Goal: Task Accomplishment & Management: Use online tool/utility

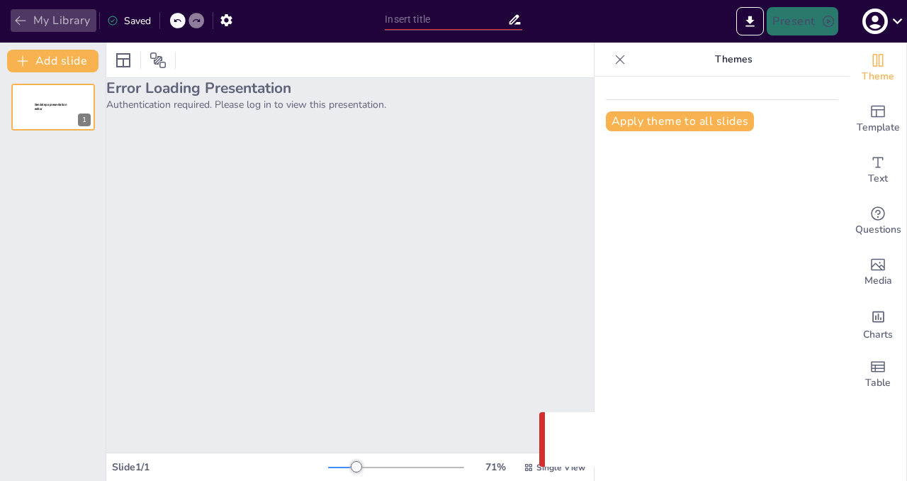
click at [75, 18] on button "My Library" at bounding box center [54, 20] width 86 height 23
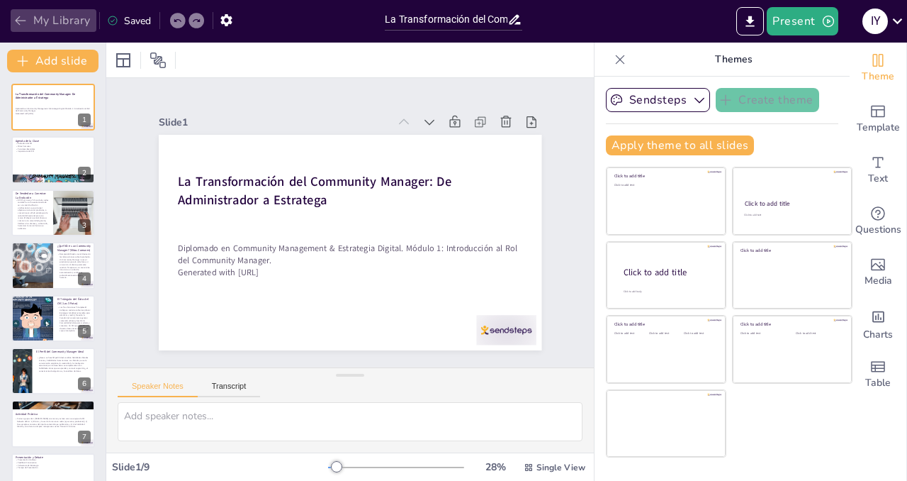
click at [23, 21] on icon "button" at bounding box center [20, 20] width 14 height 14
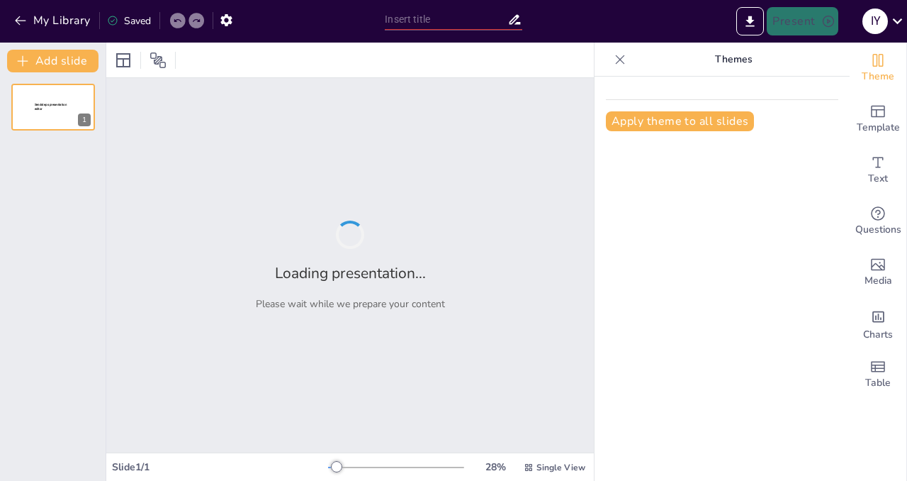
type input "Definiendo la Voz y el Tono de tu Marca en el Entorno Digital"
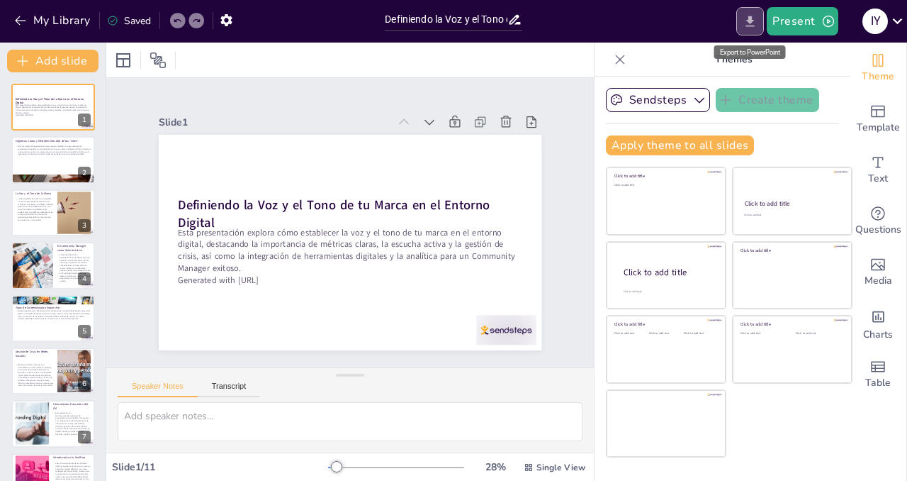
click at [742, 20] on button "Export to PowerPoint" at bounding box center [751, 21] width 28 height 28
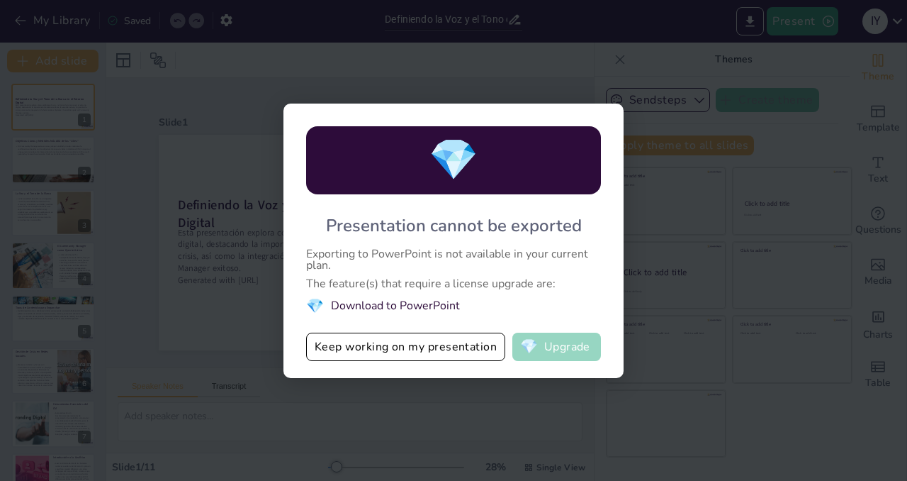
click at [554, 344] on button "💎 Upgrade" at bounding box center [557, 346] width 89 height 28
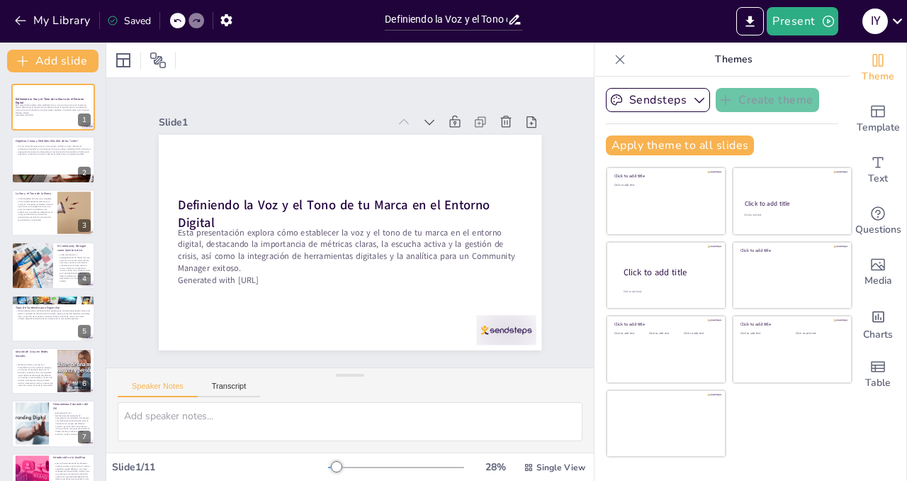
click at [21, 33] on div "My Library Saved" at bounding box center [189, 20] width 378 height 40
click at [21, 26] on icon "button" at bounding box center [20, 20] width 14 height 14
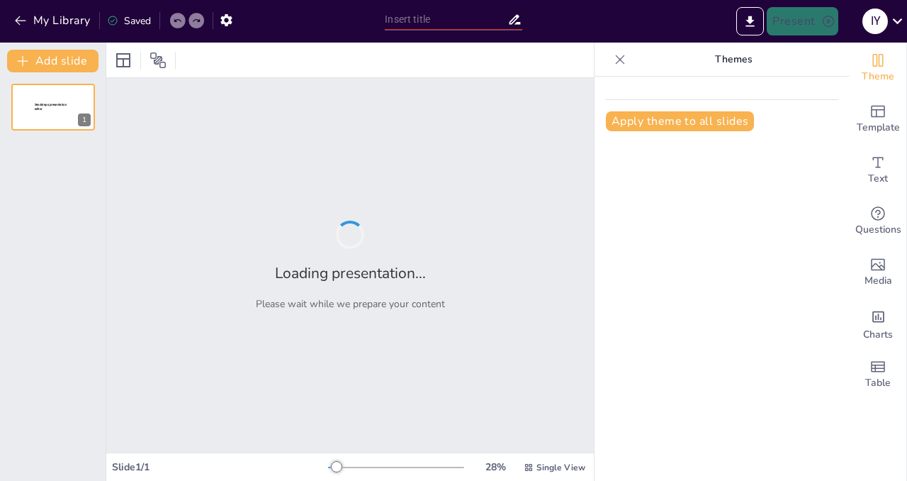
type input "Definiendo la Voz y el Tono de tu Marca en el Entorno Digital"
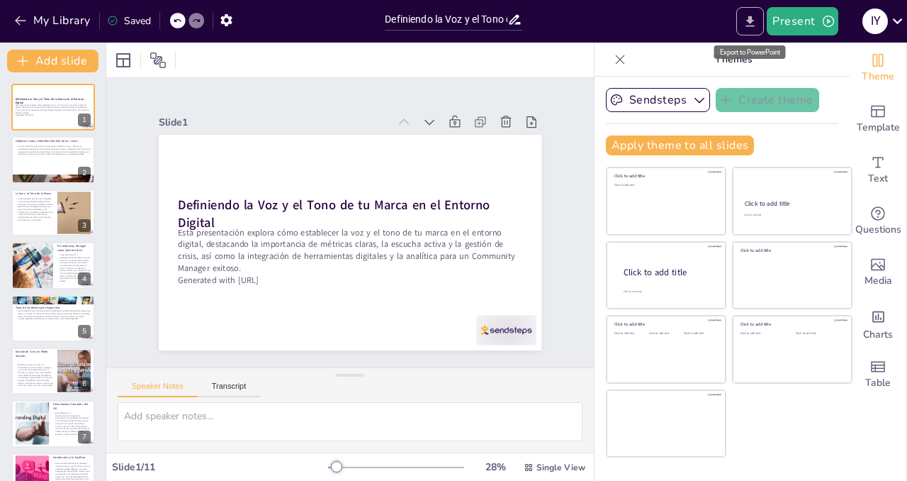
click at [751, 25] on icon "Export to PowerPoint" at bounding box center [750, 21] width 9 height 11
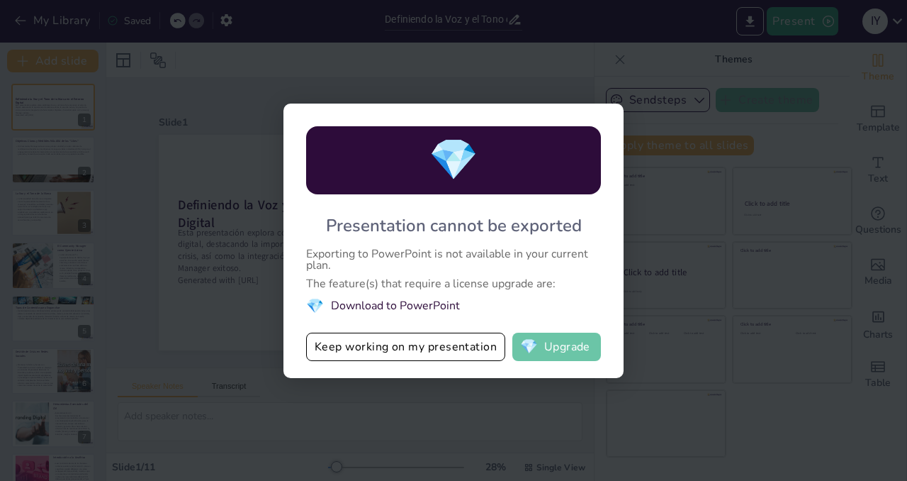
click at [547, 351] on button "💎 Upgrade" at bounding box center [557, 346] width 89 height 28
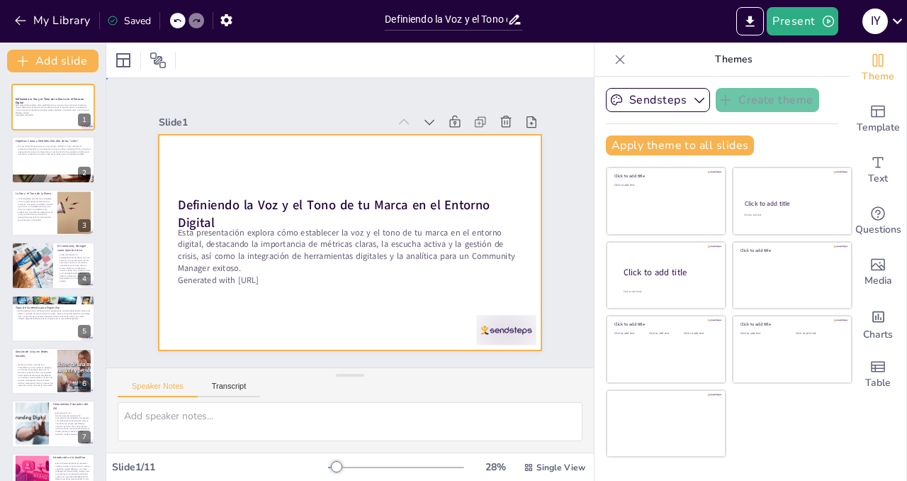
click at [523, 274] on div at bounding box center [341, 241] width 437 height 353
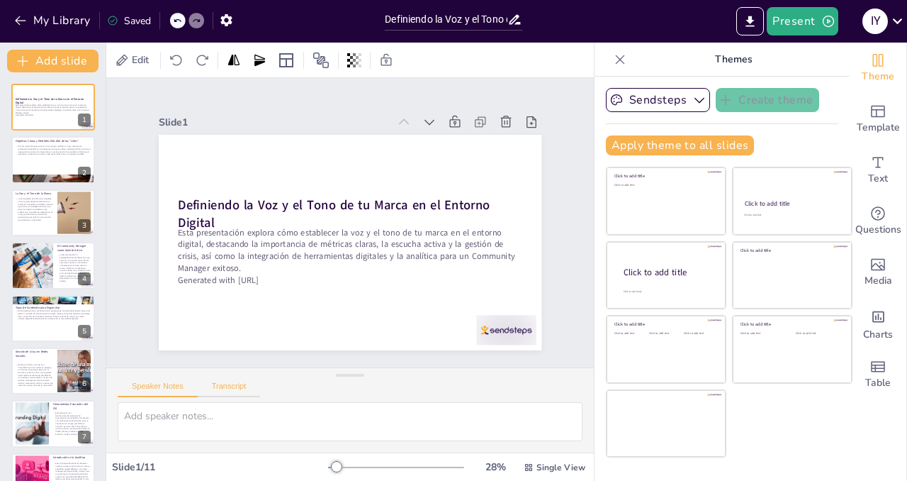
click at [223, 387] on button "Transcript" at bounding box center [229, 389] width 63 height 16
click at [169, 379] on div "Speaker Notes Transcript" at bounding box center [189, 388] width 142 height 18
click at [160, 392] on button "Speaker Notes" at bounding box center [158, 389] width 80 height 16
click at [40, 145] on p "Un Community Manager exitoso no se guía por vanidad, sino por métricas de rendi…" at bounding box center [53, 150] width 77 height 11
type textarea "Las métricas son fundamentales para cualquier Community Manager, ya que permite…"
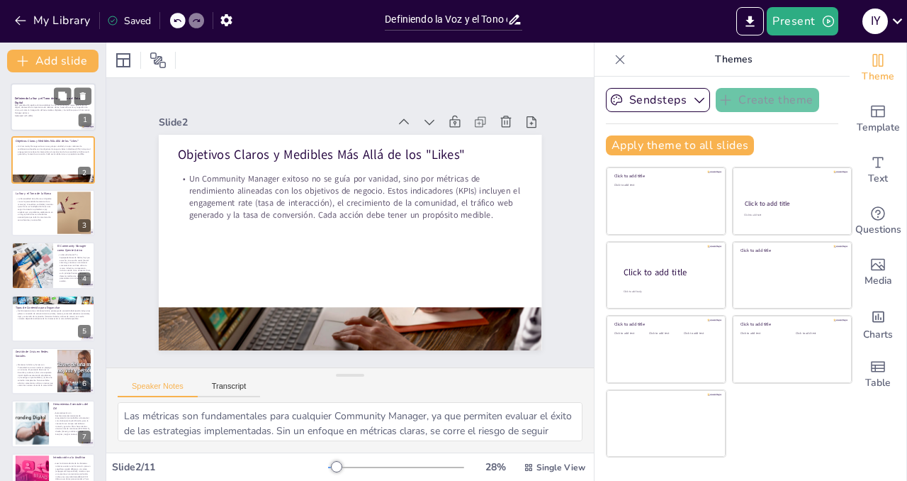
click at [50, 91] on div at bounding box center [53, 107] width 85 height 48
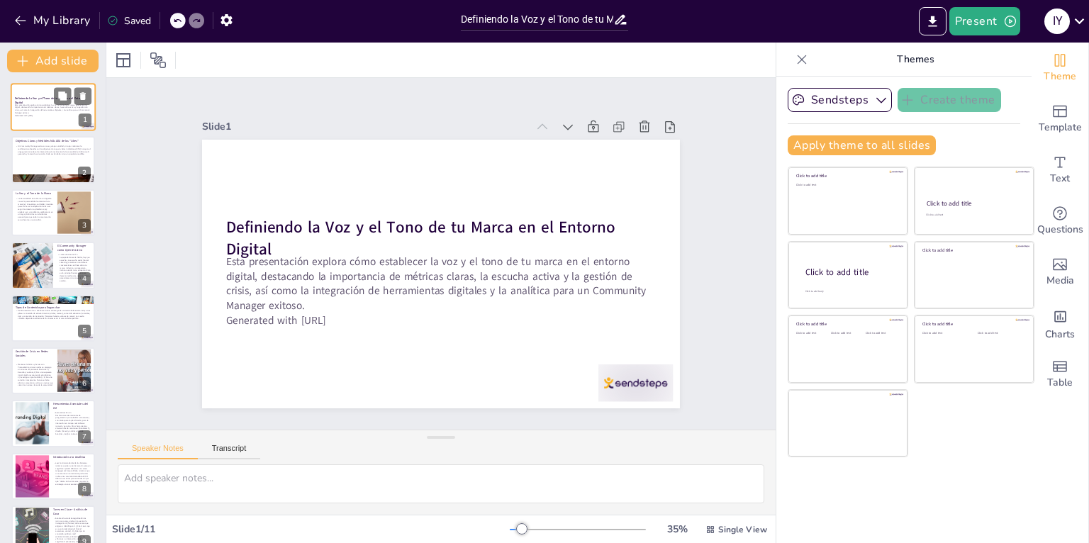
click at [70, 114] on p "Generated with [URL]" at bounding box center [53, 115] width 77 height 3
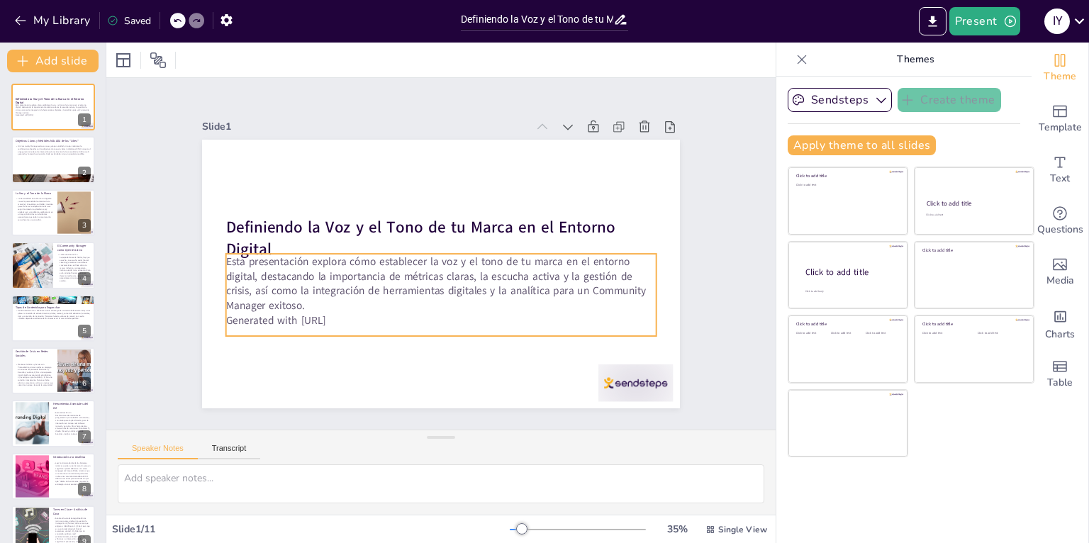
click at [354, 217] on p "Generated with [URL]" at bounding box center [434, 187] width 429 height 60
click at [354, 319] on p "Generated with [URL]" at bounding box center [434, 320] width 429 height 60
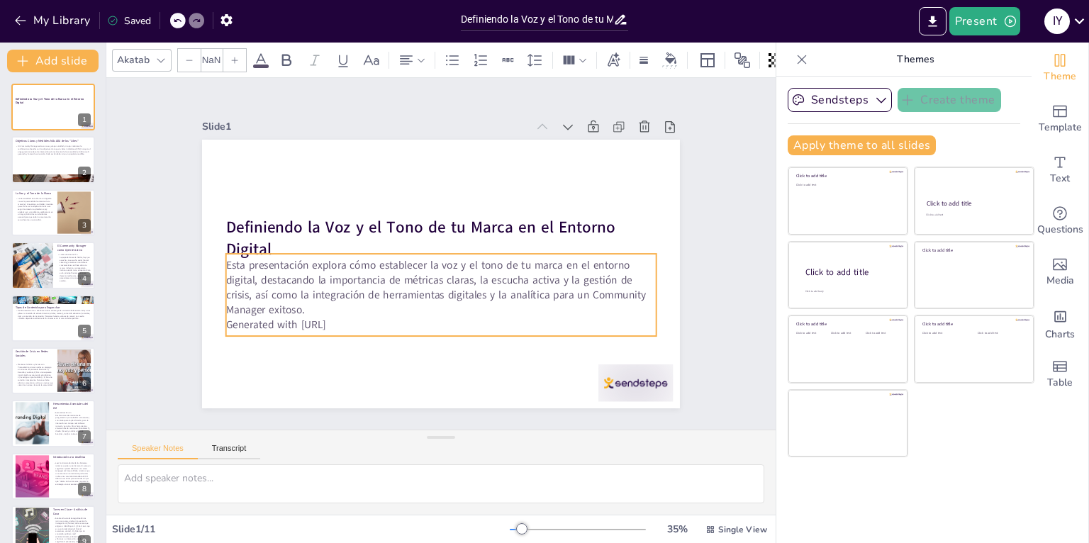
click at [351, 317] on p "Generated with [URL]" at bounding box center [441, 324] width 430 height 15
type input "32"
drag, startPoint x: 352, startPoint y: 318, endPoint x: 220, endPoint y: 316, distance: 131.9
click at [220, 316] on p "Generated with [URL]" at bounding box center [426, 319] width 423 height 104
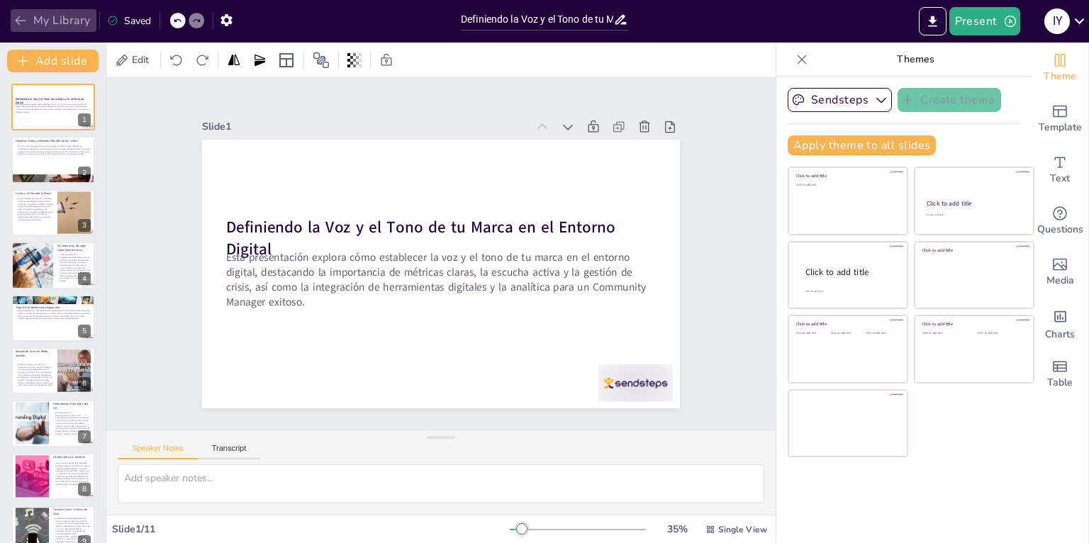
click at [21, 21] on icon "button" at bounding box center [20, 20] width 14 height 14
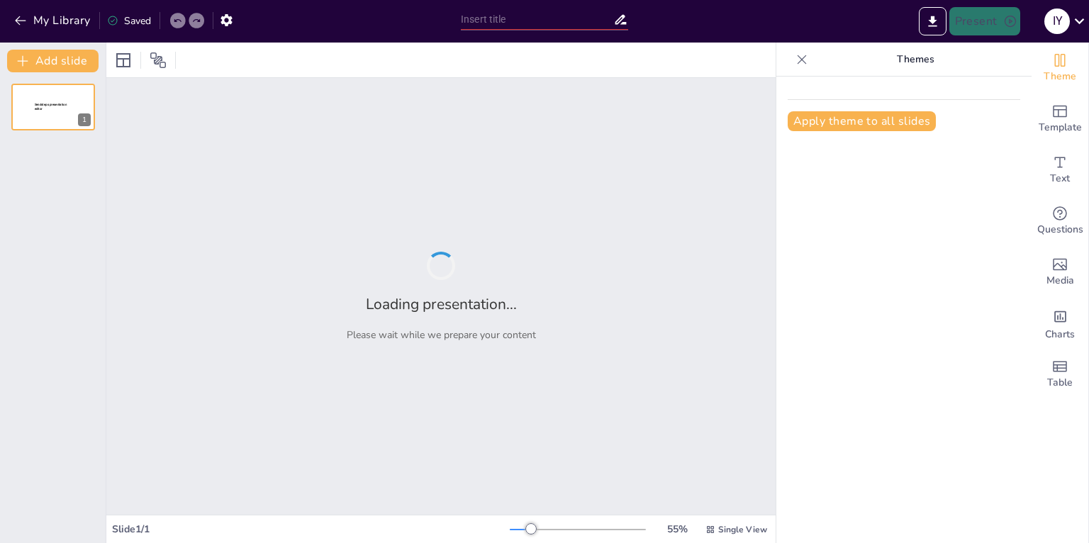
type input "La Transformación del Community Manager: De Administrador a Estratega"
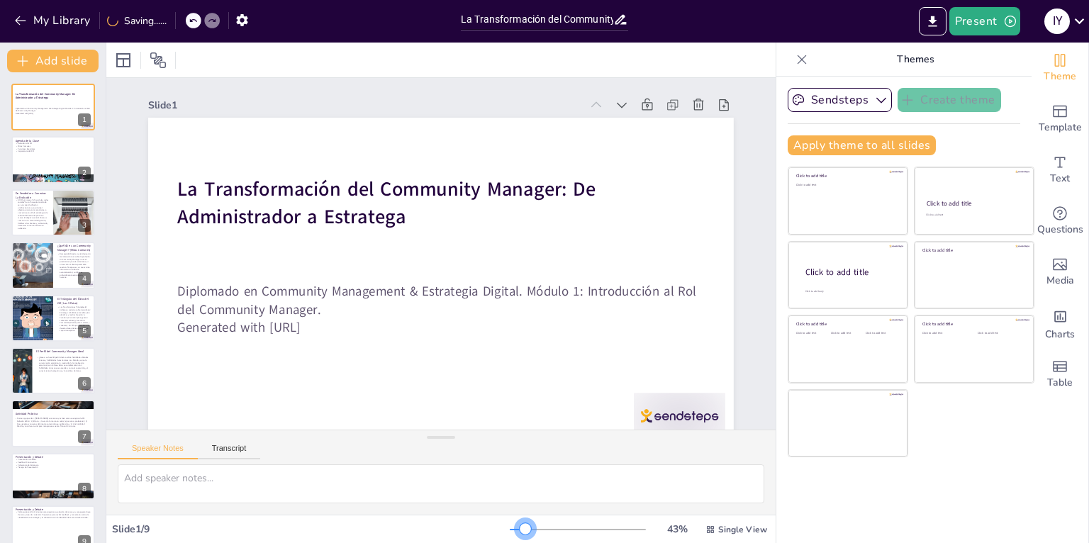
click at [520, 527] on div at bounding box center [525, 528] width 11 height 11
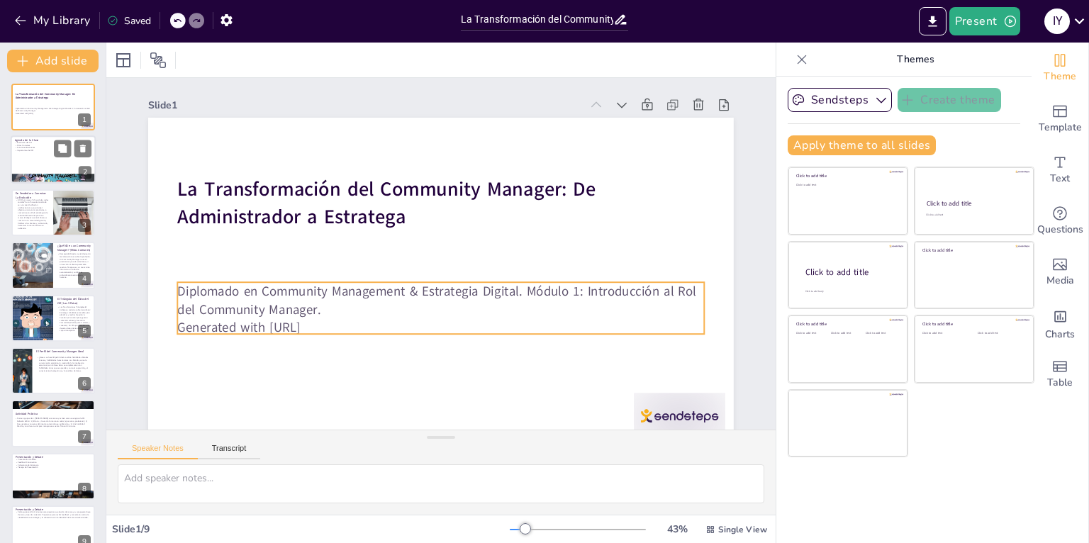
click at [28, 160] on div at bounding box center [53, 160] width 85 height 48
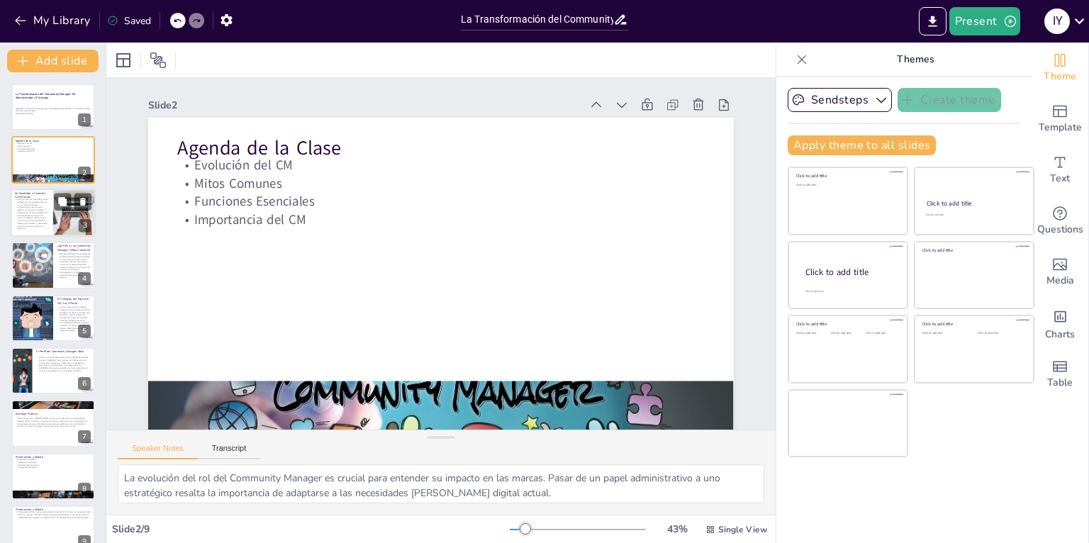
click at [49, 217] on p "El CM ya no es el "chico de las redes sociales"Su rol ha evolucionado de ser un…" at bounding box center [32, 214] width 34 height 32
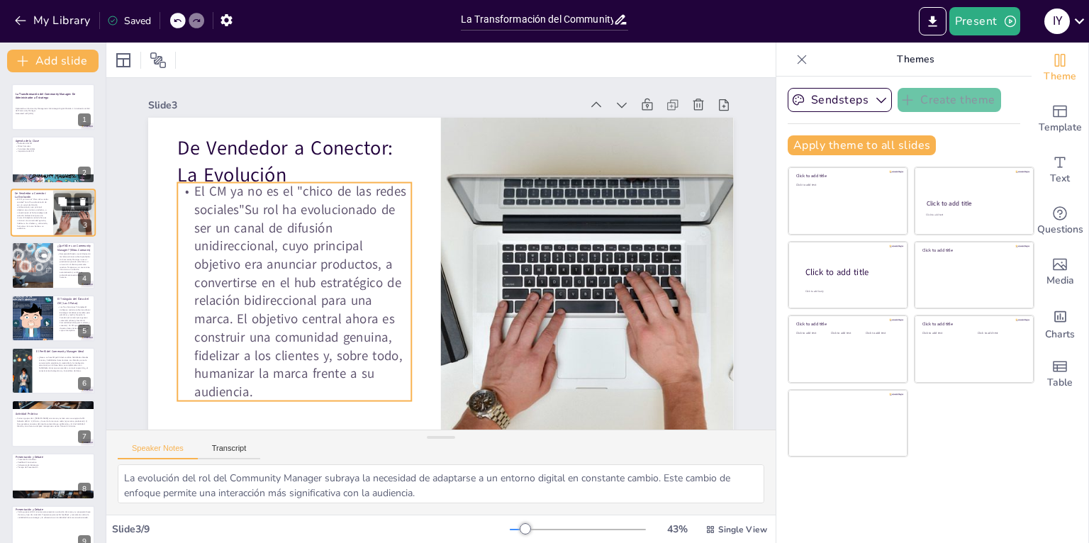
click at [375, 247] on p "El CM ya no es el "chico de las redes sociales"Su rol ha evolucionado de ser un…" at bounding box center [292, 276] width 256 height 242
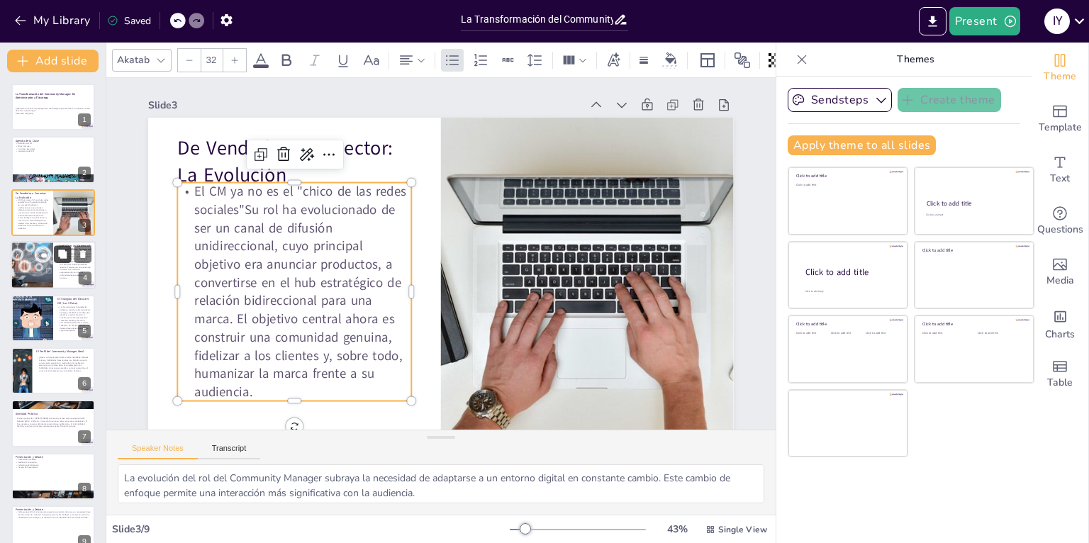
click at [55, 259] on button at bounding box center [62, 254] width 17 height 17
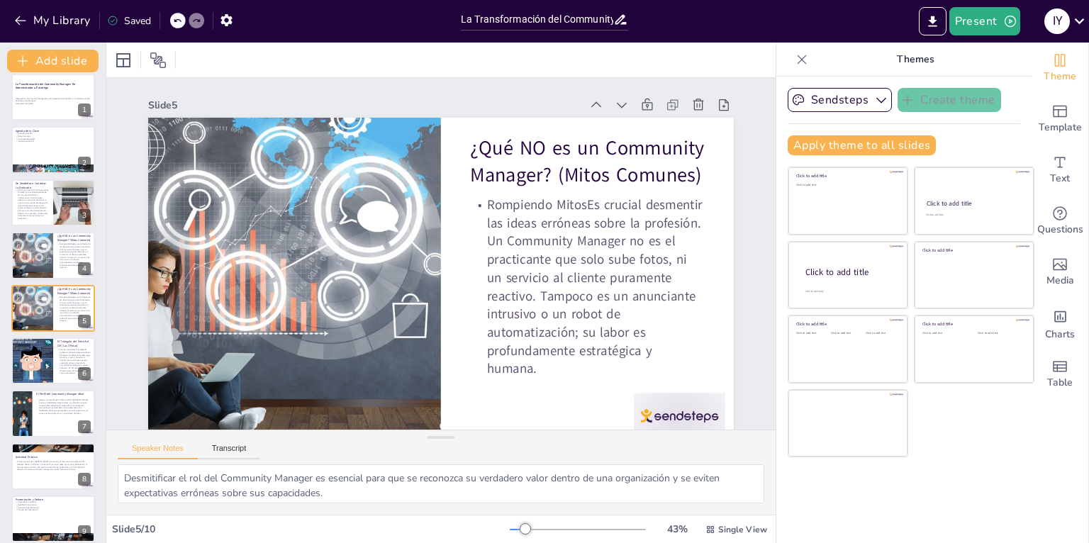
scroll to position [26, 0]
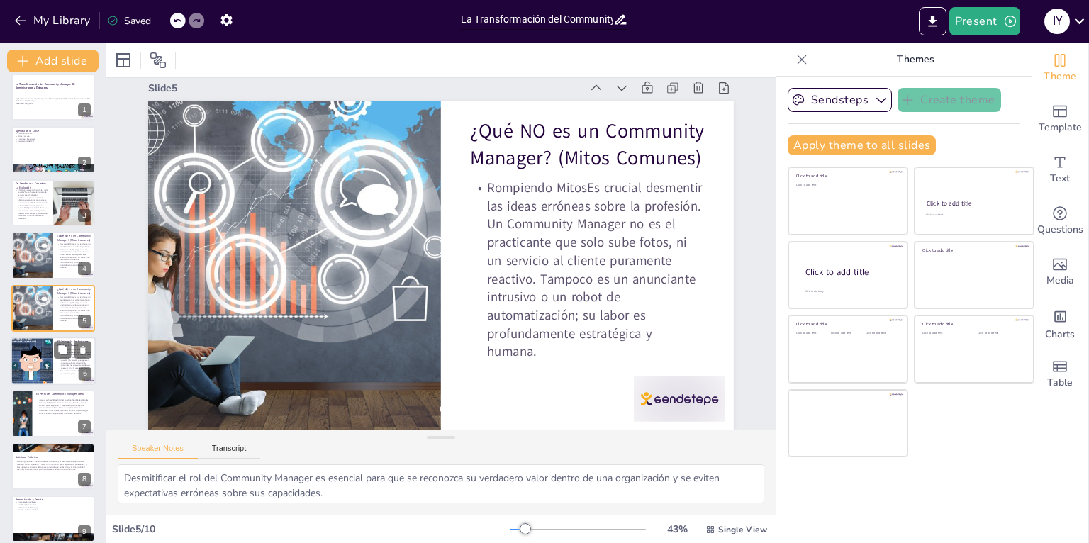
click at [52, 361] on div at bounding box center [32, 361] width 48 height 48
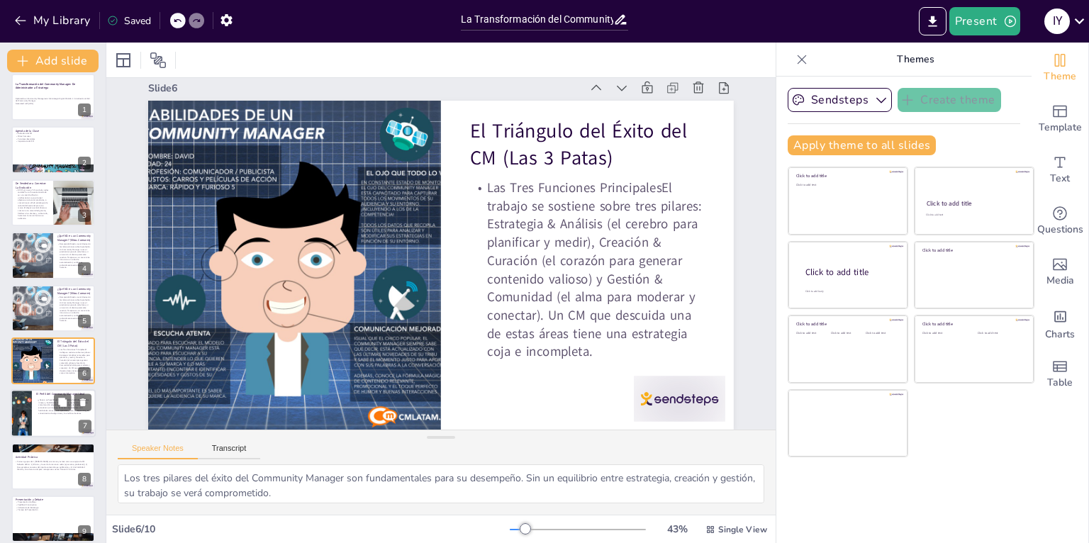
scroll to position [0, 0]
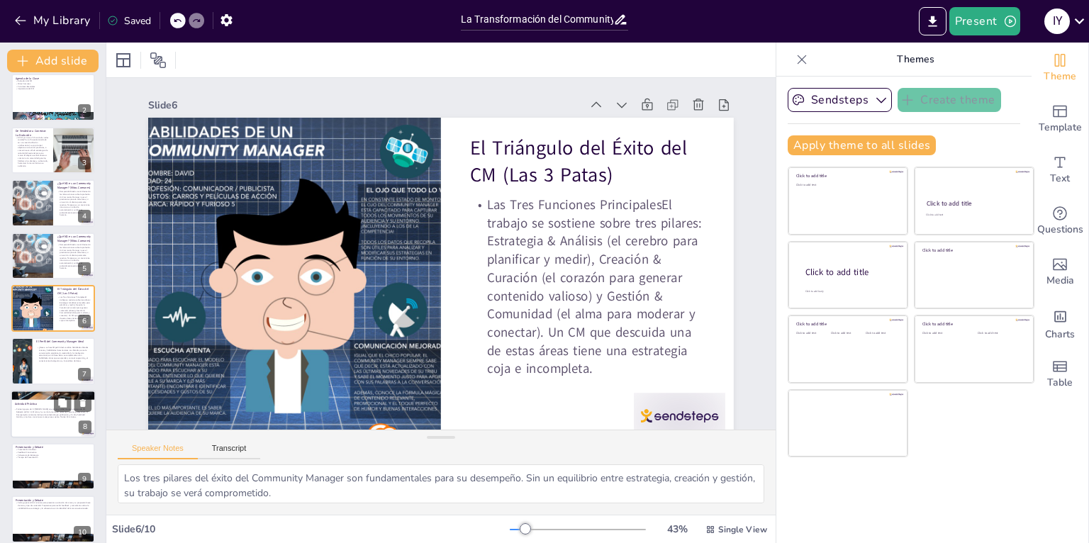
click at [45, 413] on p "Formen grupos de 3. [PERSON_NAME] una marca y actúen como su equipo de CM. Debe…" at bounding box center [52, 413] width 77 height 11
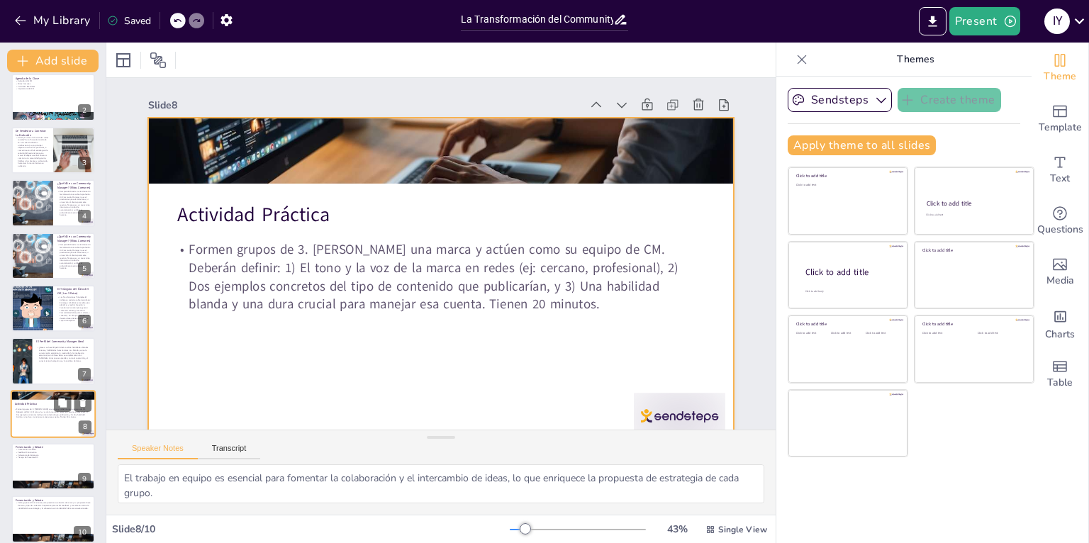
scroll to position [74, 0]
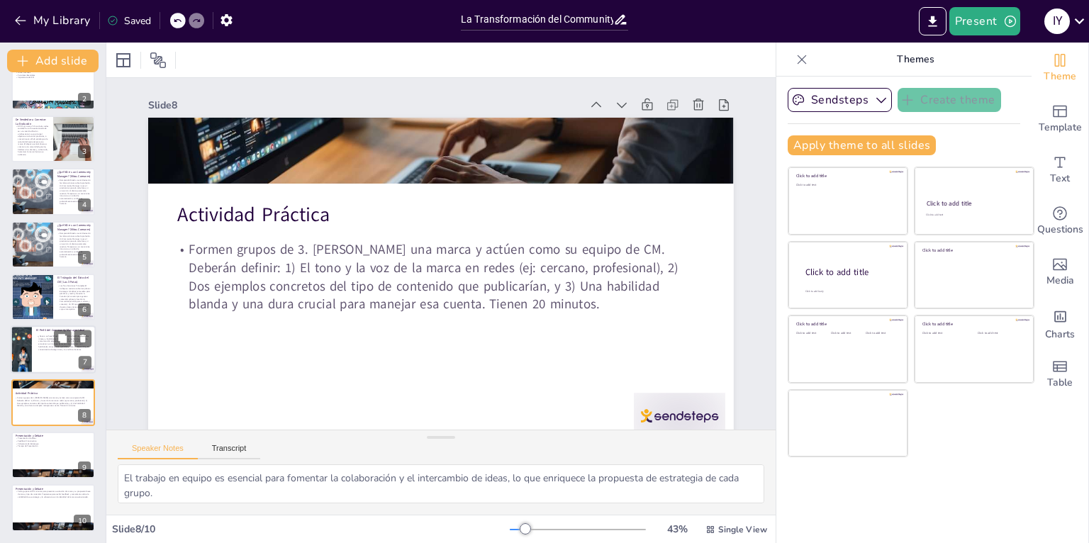
click at [55, 355] on div at bounding box center [53, 350] width 85 height 48
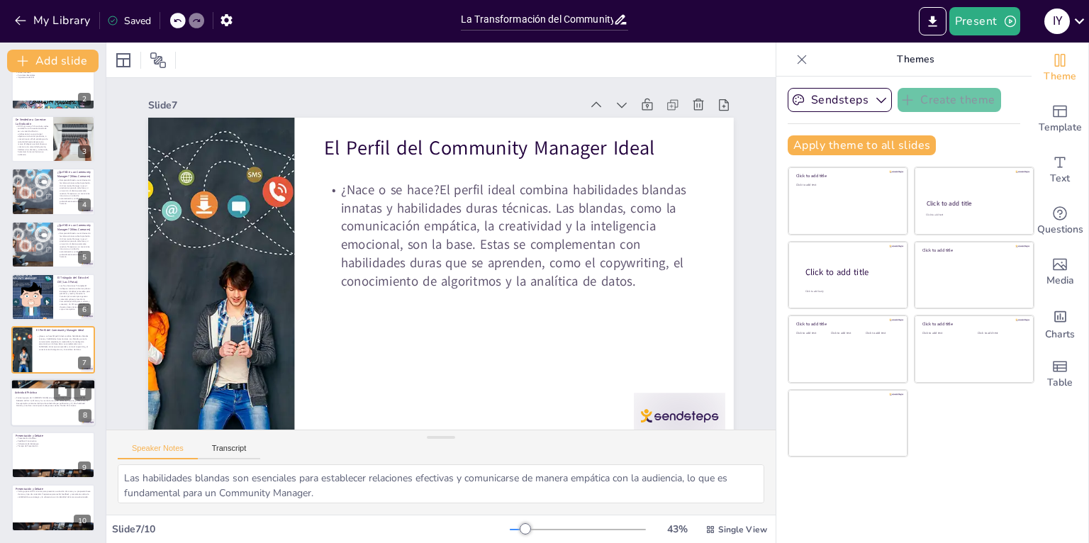
click at [37, 402] on p "Formen grupos de 3. [PERSON_NAME] una marca y actúen como su equipo de CM. Debe…" at bounding box center [52, 401] width 77 height 11
type textarea "El trabajo en equipo es esencial para fomentar la colaboración y el intercambio…"
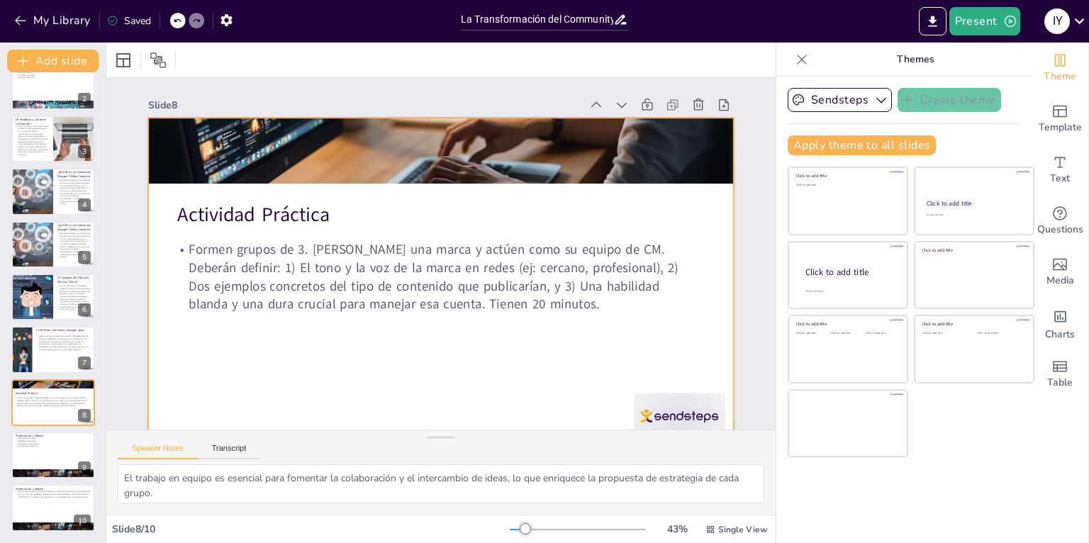
click at [353, 268] on p "Formen grupos de 3. [PERSON_NAME] una marca y actúen como su equipo de CM. Debe…" at bounding box center [433, 277] width 532 height 128
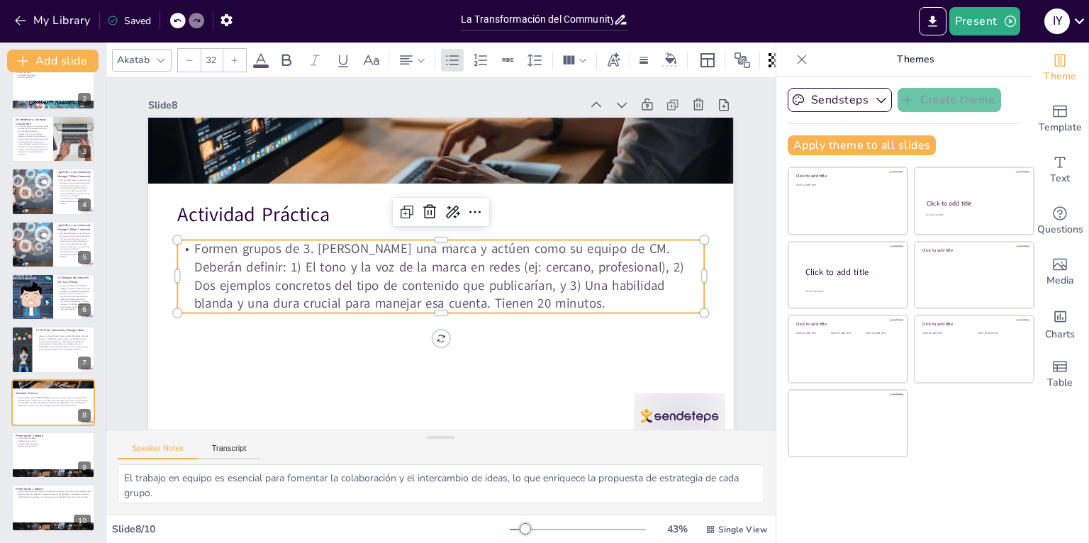
drag, startPoint x: 369, startPoint y: 302, endPoint x: 376, endPoint y: 303, distance: 7.8
click at [369, 302] on p "Formen grupos de 3. [PERSON_NAME] una marca y actúen como su equipo de CM. Debe…" at bounding box center [419, 260] width 232 height 523
click at [377, 306] on p "Formen grupos de 3. [PERSON_NAME] una marca y actúen como su equipo de CM. Debe…" at bounding box center [439, 277] width 532 height 128
click at [376, 303] on p "Formen grupos de 3. [PERSON_NAME] una marca y actúen como su equipo de CM. Debe…" at bounding box center [436, 276] width 530 height 181
click at [376, 302] on p "Formen grupos de 3. [PERSON_NAME] una marca y actúen como su equipo de CM. Debe…" at bounding box center [433, 275] width 523 height 232
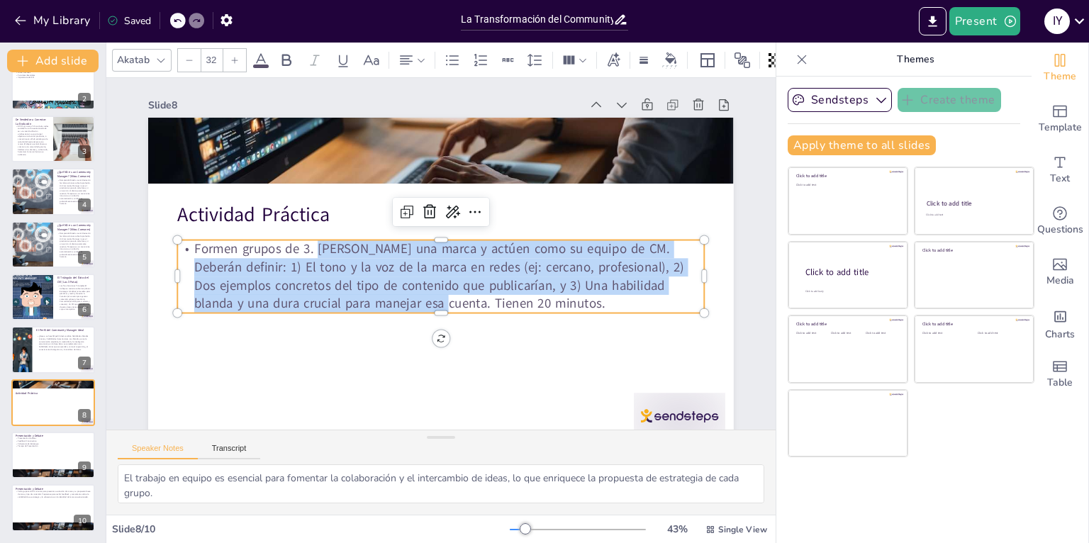
drag, startPoint x: 315, startPoint y: 247, endPoint x: 379, endPoint y: 304, distance: 84.8
click at [379, 304] on p "Formen grupos de 3. [PERSON_NAME] una marca y actúen como su equipo de CM. Debe…" at bounding box center [439, 277] width 532 height 128
copy p "[PERSON_NAME] una marca y actúen como su equipo de CM. Deberán definir: 1) El t…"
